Goal: Task Accomplishment & Management: Use online tool/utility

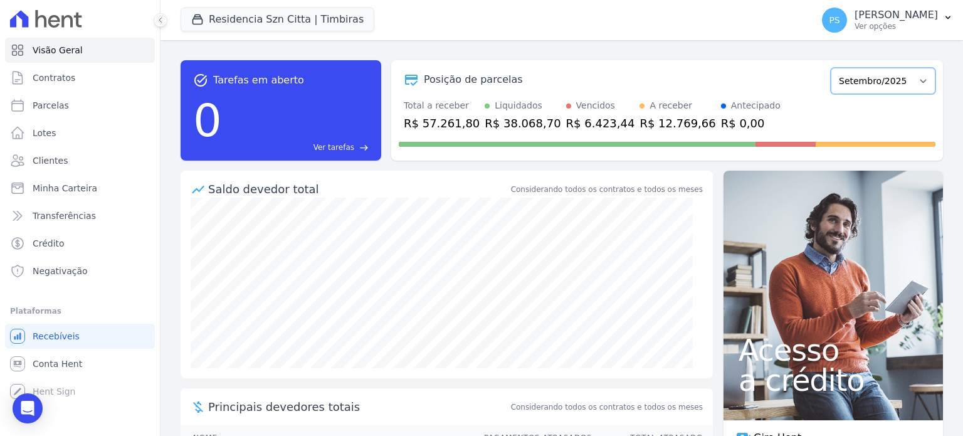
click at [918, 89] on select "Junho/2025 Julho/2025 Agosto/2025 Setembro/2025 Outubro/2025 Novembro/2025 Deze…" at bounding box center [883, 81] width 105 height 26
click at [45, 105] on span "Parcelas" at bounding box center [51, 105] width 36 height 13
select select
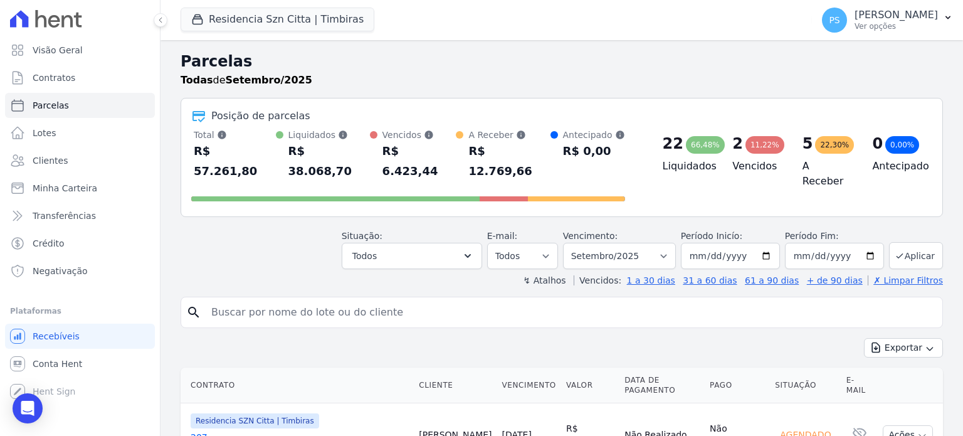
click at [401, 300] on input "search" at bounding box center [570, 312] width 733 height 25
type input "[PERSON_NAME]"
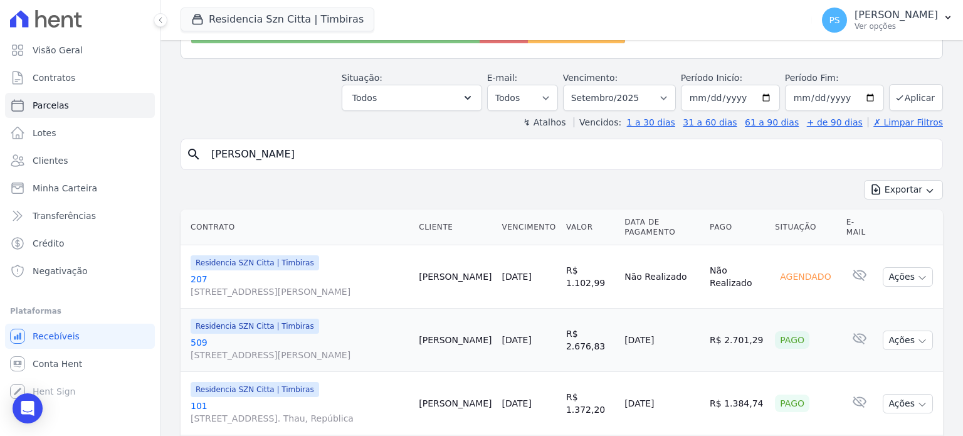
scroll to position [63, 0]
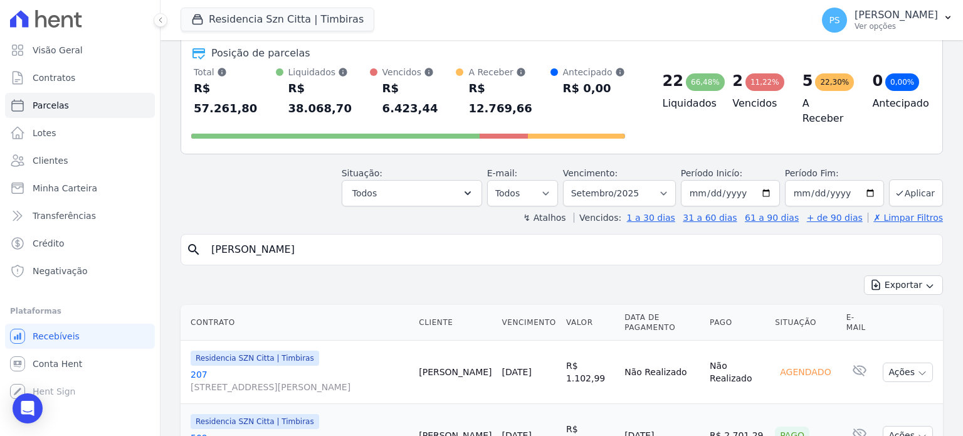
click at [747, 237] on input "[PERSON_NAME]" at bounding box center [570, 249] width 733 height 25
select select
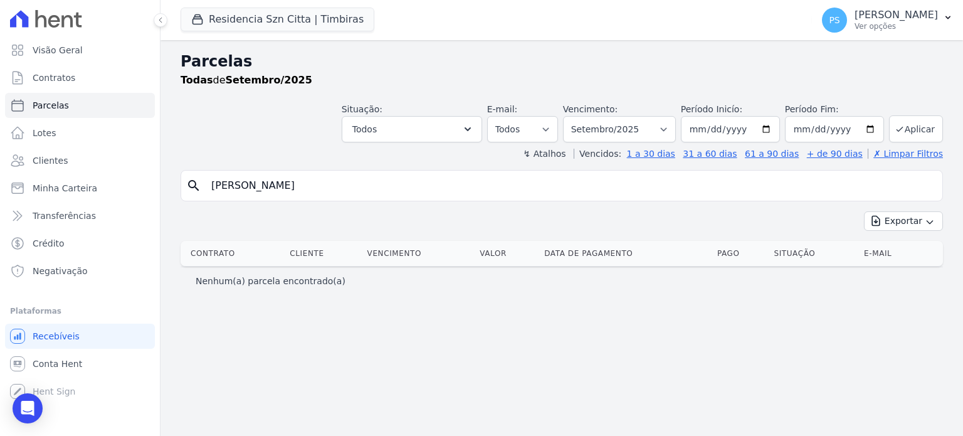
drag, startPoint x: 314, startPoint y: 190, endPoint x: 255, endPoint y: 185, distance: 59.1
click at [255, 185] on input "[PERSON_NAME]" at bounding box center [570, 185] width 733 height 25
type input "[PERSON_NAME]"
select select
click at [919, 220] on button "Exportar" at bounding box center [903, 220] width 79 height 19
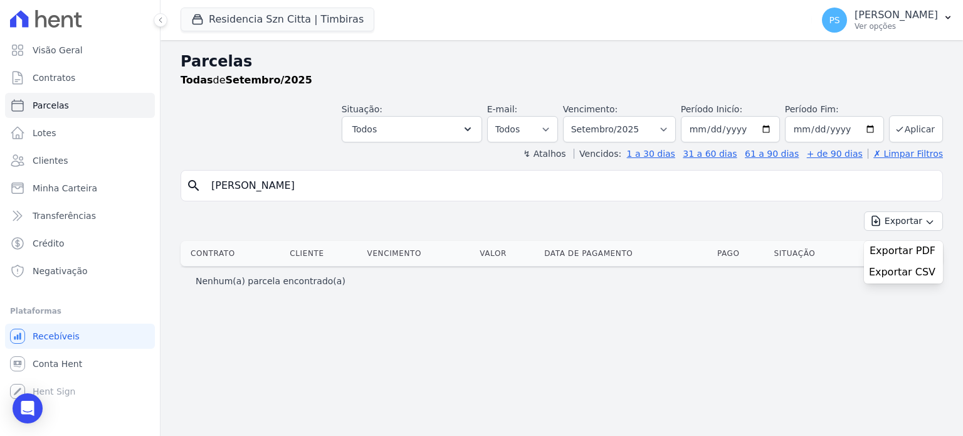
click at [278, 185] on input "[PERSON_NAME]" at bounding box center [570, 185] width 733 height 25
type input "[PERSON_NAME]"
select select
